Goal: Task Accomplishment & Management: Complete application form

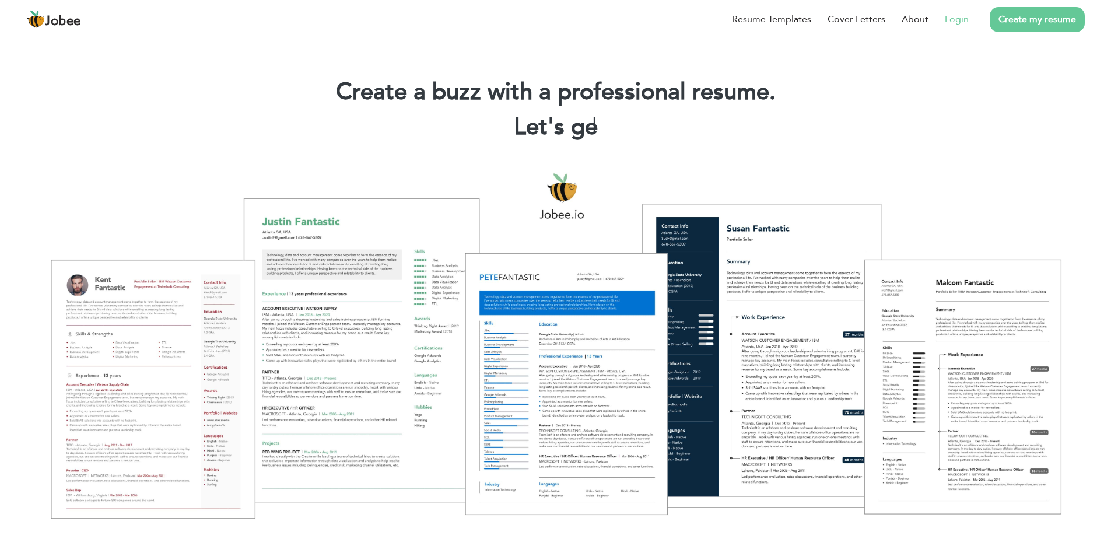
click at [946, 19] on link "Login" at bounding box center [957, 19] width 24 height 14
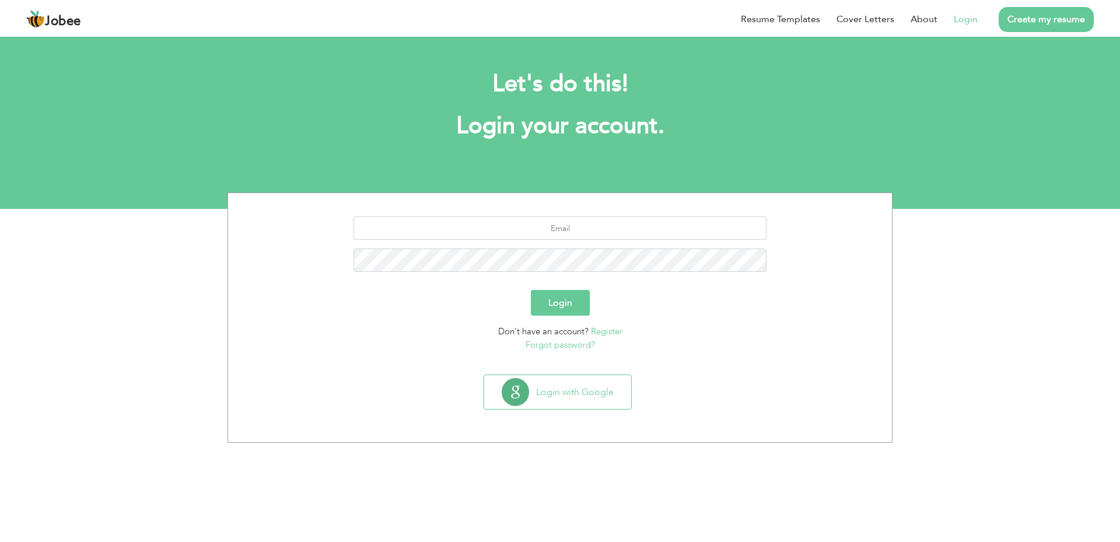
click at [601, 330] on link "Register" at bounding box center [606, 331] width 31 height 12
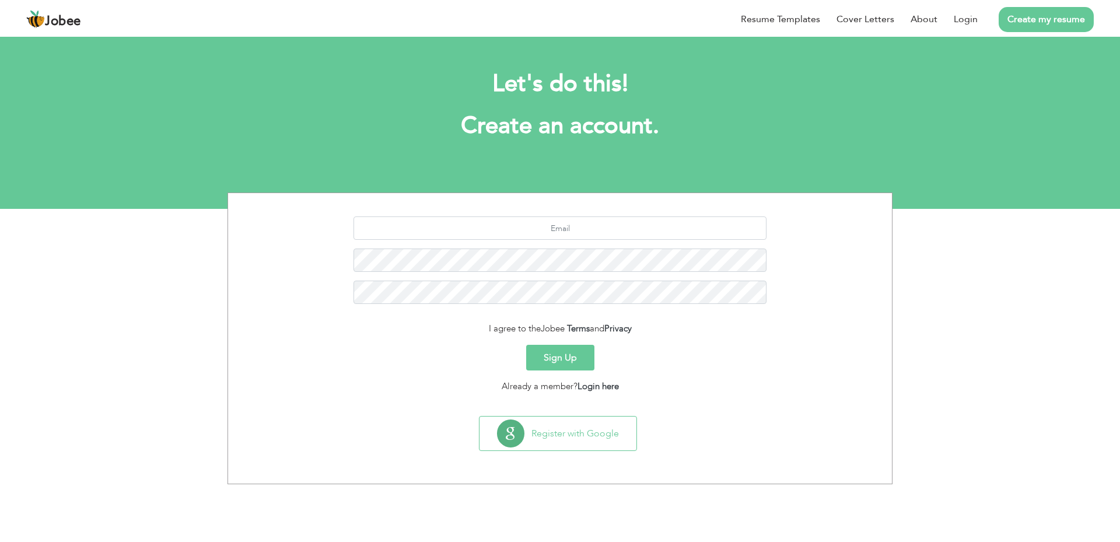
click at [573, 359] on button "Sign Up" at bounding box center [560, 358] width 68 height 26
